Goal: Information Seeking & Learning: Learn about a topic

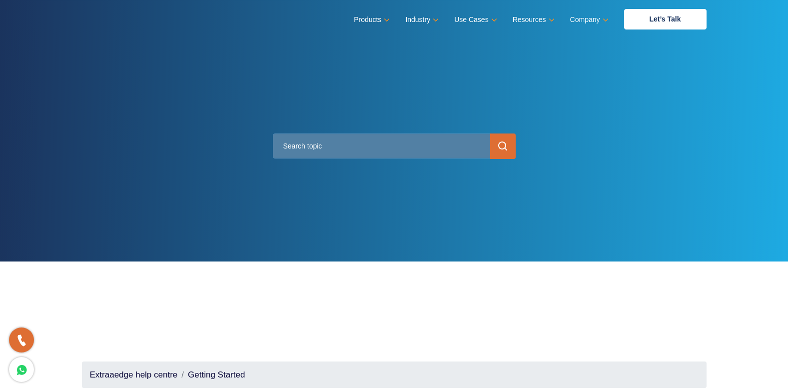
click at [336, 149] on input "text" at bounding box center [394, 145] width 243 height 25
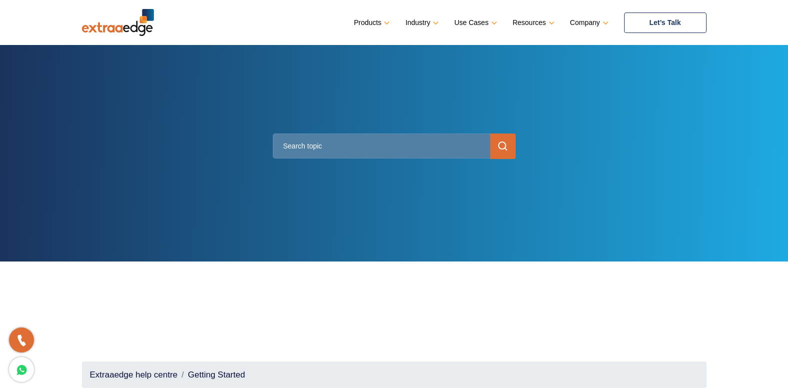
click at [671, 23] on link "Let’s Talk" at bounding box center [665, 22] width 82 height 20
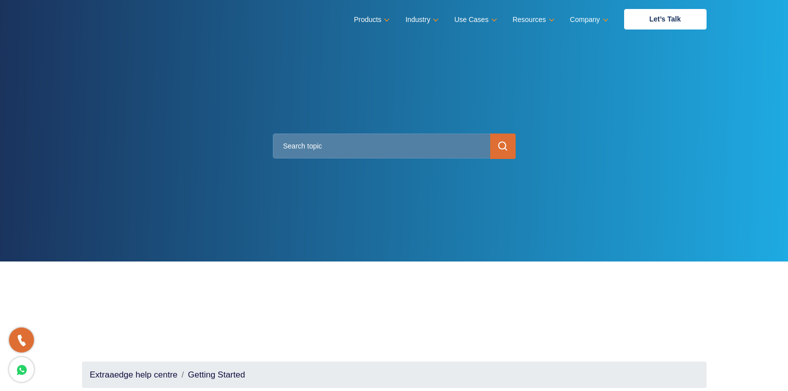
click at [579, 14] on ul "Products Education CRM Streamline your entire admissions process on a single pl…" at bounding box center [530, 19] width 352 height 20
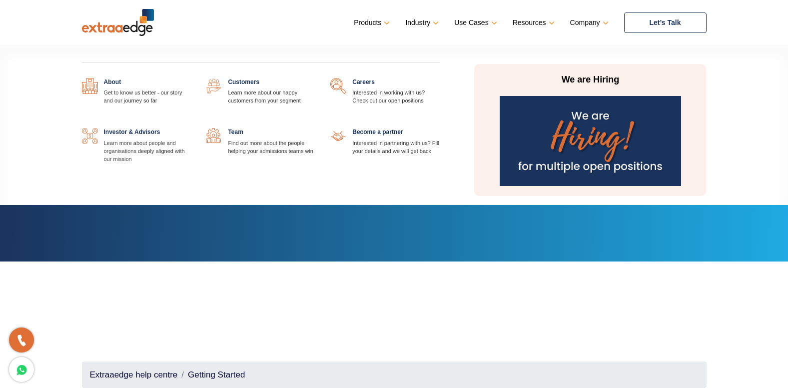
click at [589, 20] on link "Company" at bounding box center [588, 22] width 36 height 14
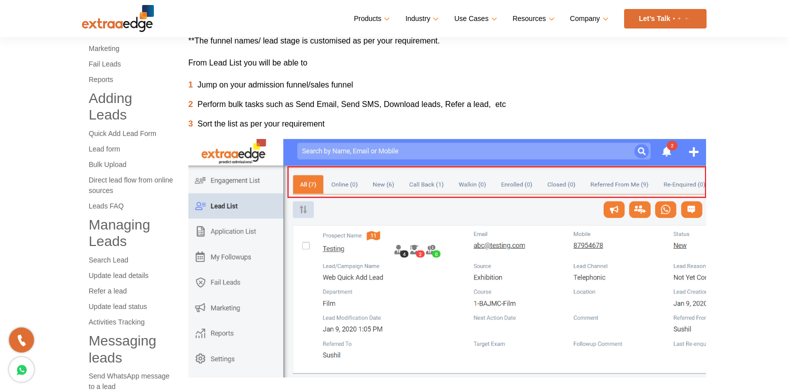
scroll to position [229, 0]
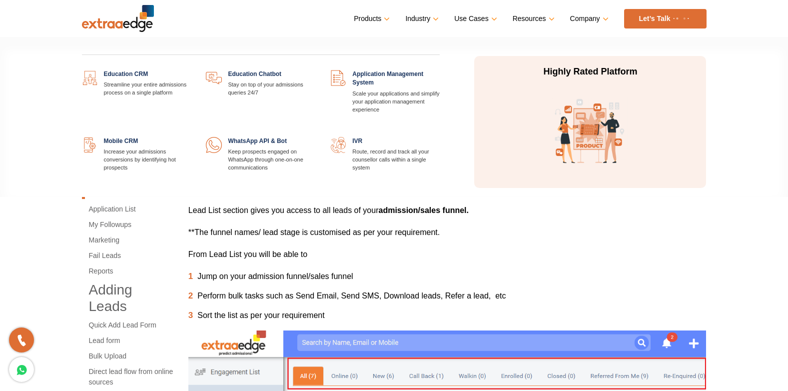
click at [378, 22] on link "Products" at bounding box center [371, 18] width 34 height 14
click at [315, 70] on link at bounding box center [315, 70] width 0 height 0
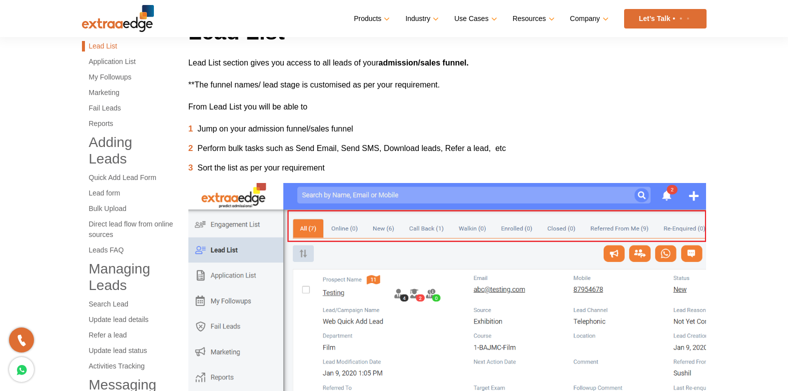
scroll to position [479, 0]
